Goal: Find specific page/section: Find specific page/section

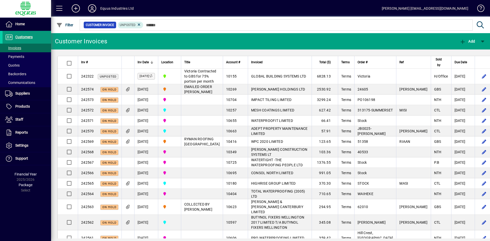
drag, startPoint x: 25, startPoint y: 35, endPoint x: 32, endPoint y: 34, distance: 6.7
click at [25, 35] on span "Customers" at bounding box center [23, 37] width 17 height 4
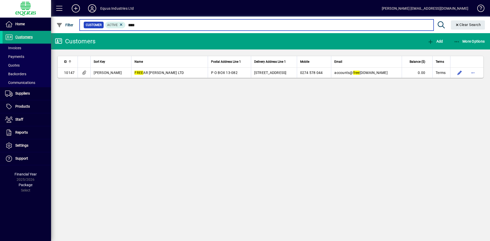
type input "****"
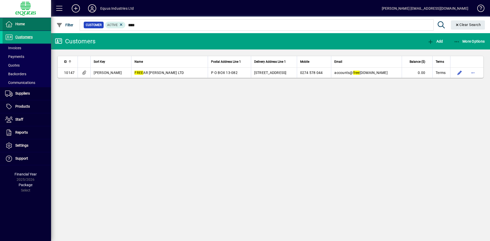
click at [17, 25] on span "Home" at bounding box center [19, 24] width 9 height 4
